Goal: Entertainment & Leisure: Consume media (video, audio)

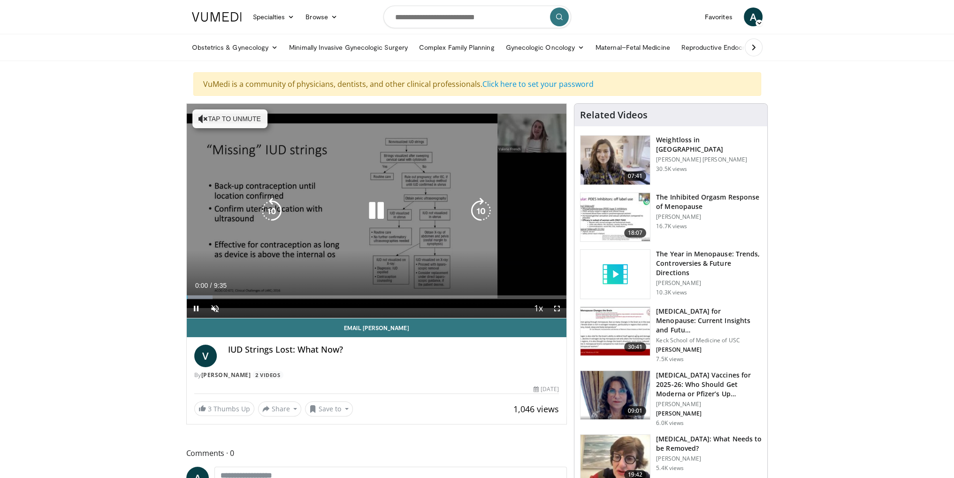
click at [218, 126] on button "Tap to unmute" at bounding box center [229, 118] width 75 height 19
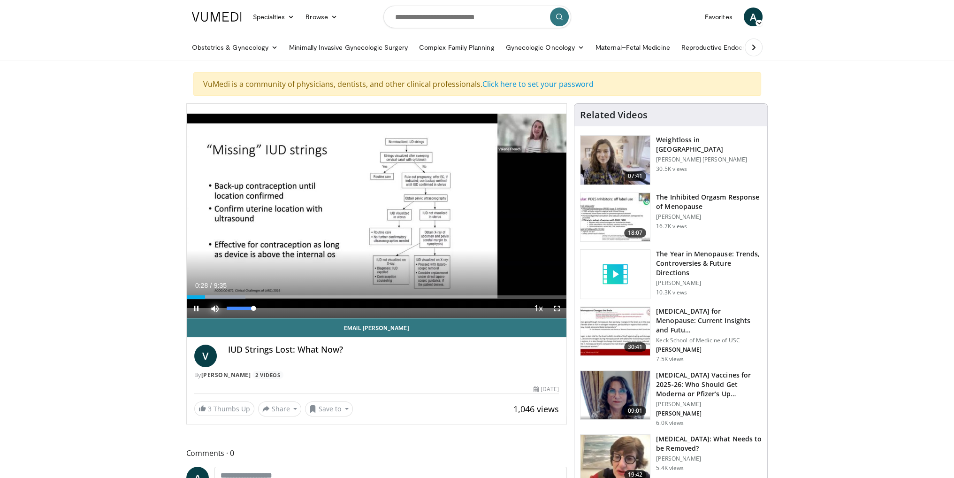
click at [213, 308] on span "Video Player" at bounding box center [215, 308] width 19 height 19
click at [215, 299] on div "Progress Bar" at bounding box center [214, 297] width 1 height 4
click at [214, 318] on span "Video Player" at bounding box center [215, 308] width 19 height 19
click at [243, 299] on div "Progress Bar" at bounding box center [243, 297] width 1 height 4
click at [254, 299] on div "Progress Bar" at bounding box center [254, 297] width 1 height 4
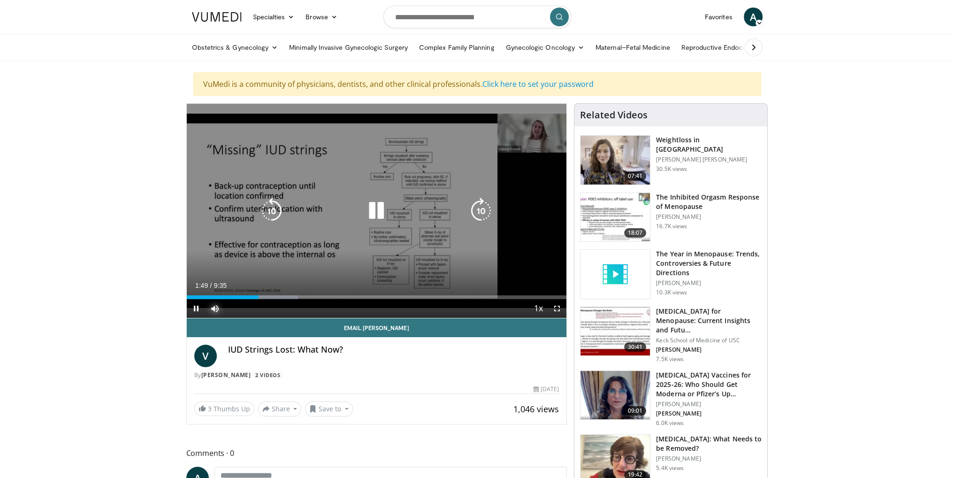
click at [263, 299] on div "Progress Bar" at bounding box center [266, 297] width 64 height 4
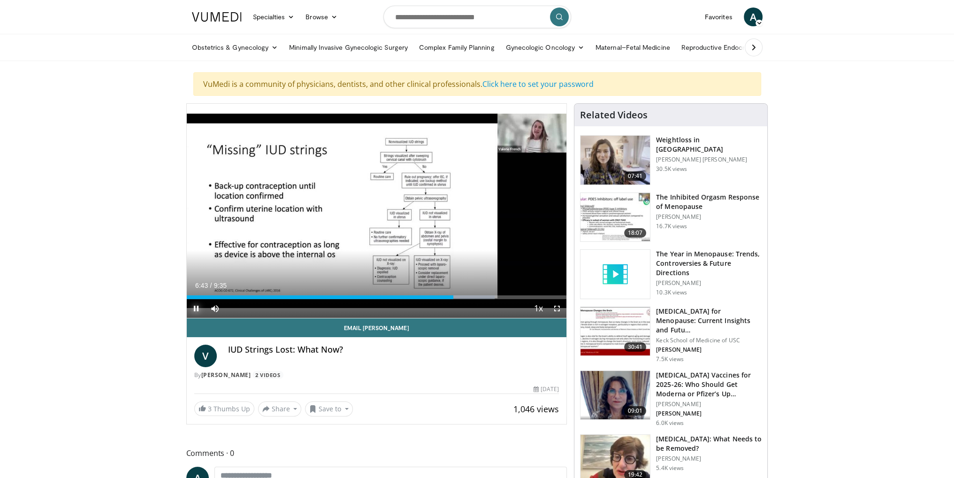
click at [196, 318] on span "Video Player" at bounding box center [196, 308] width 19 height 19
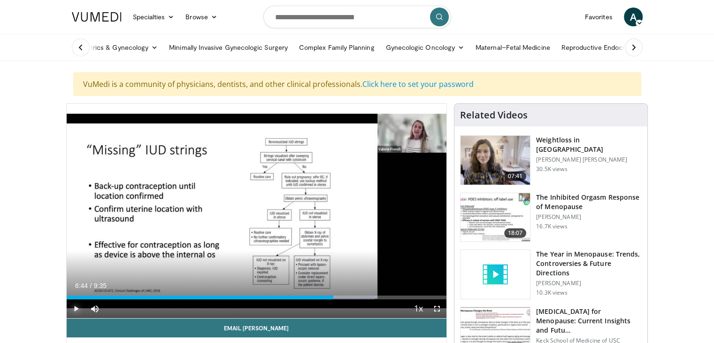
click at [75, 314] on span "Video Player" at bounding box center [76, 308] width 19 height 19
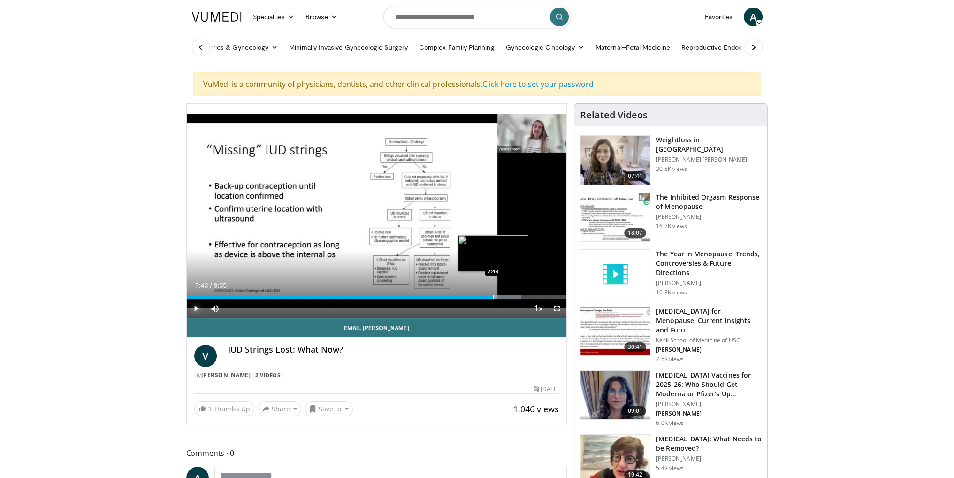
click at [493, 299] on div "Progress Bar" at bounding box center [493, 297] width 1 height 4
click at [521, 299] on div "Progress Bar" at bounding box center [521, 297] width 1 height 4
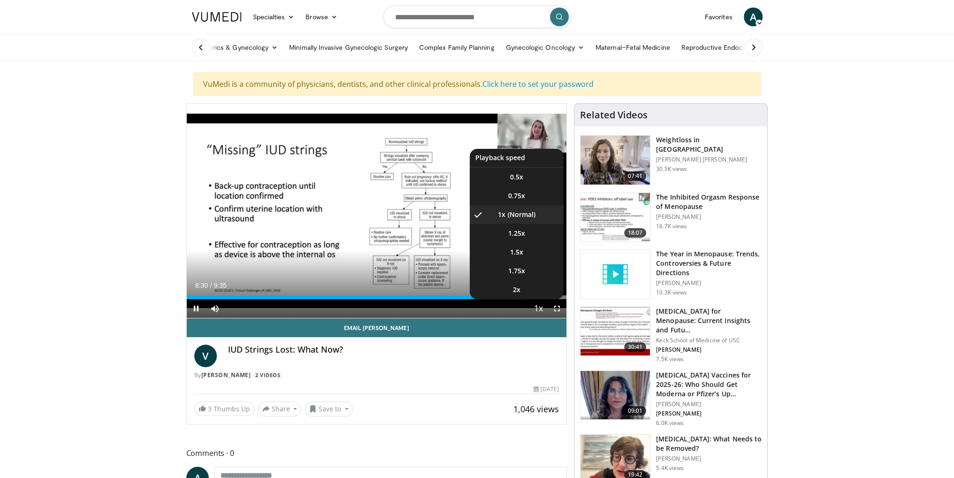
click at [540, 317] on span "Video Player" at bounding box center [538, 308] width 13 height 19
click at [528, 258] on li "1.5x" at bounding box center [517, 252] width 94 height 19
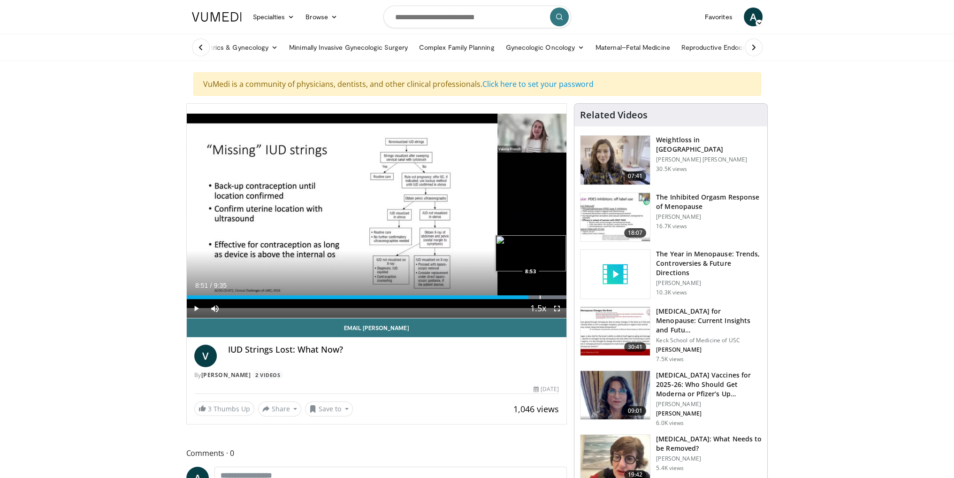
click at [537, 299] on div "Progress Bar" at bounding box center [535, 297] width 61 height 4
click at [553, 299] on div "Progress Bar" at bounding box center [553, 297] width 1 height 4
click at [559, 299] on div "Progress Bar" at bounding box center [559, 297] width 1 height 4
